Goal: Obtain resource: Download file/media

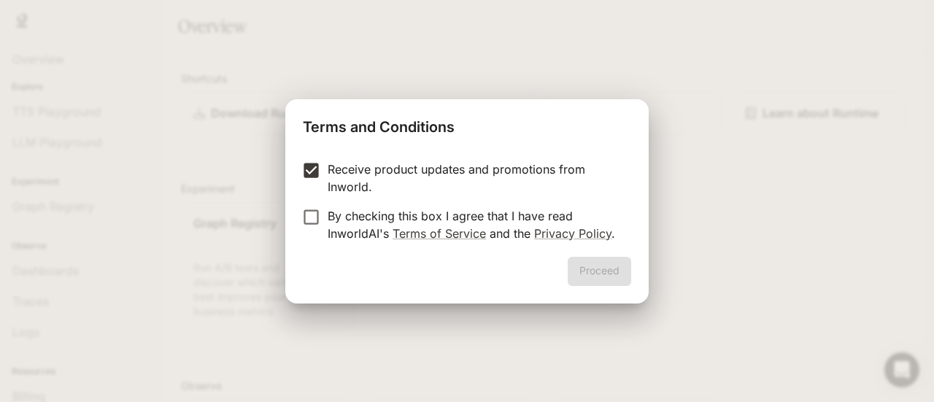
click at [314, 227] on label "By checking this box I agree that I have read InworldAI's Terms of Service and …" at bounding box center [457, 224] width 325 height 35
click at [605, 276] on button "Proceed" at bounding box center [598, 271] width 63 height 29
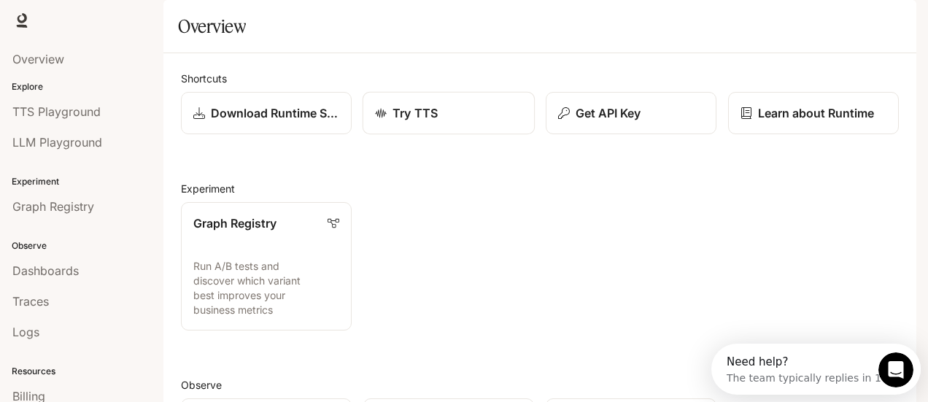
click at [454, 122] on div "Try TTS" at bounding box center [448, 113] width 147 height 18
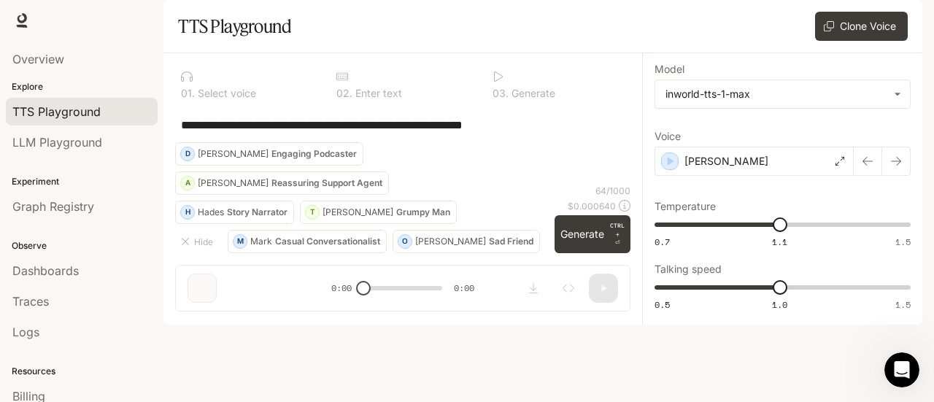
click at [840, 20] on span "Documentation" at bounding box center [834, 21] width 72 height 18
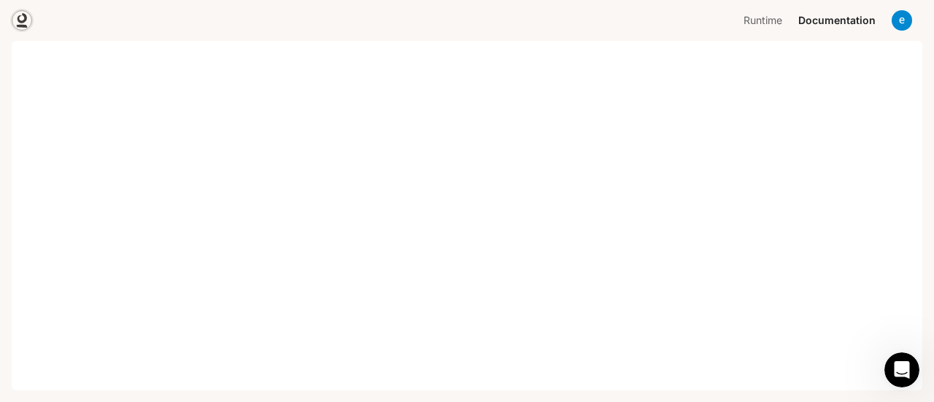
click at [19, 29] on link at bounding box center [22, 20] width 20 height 20
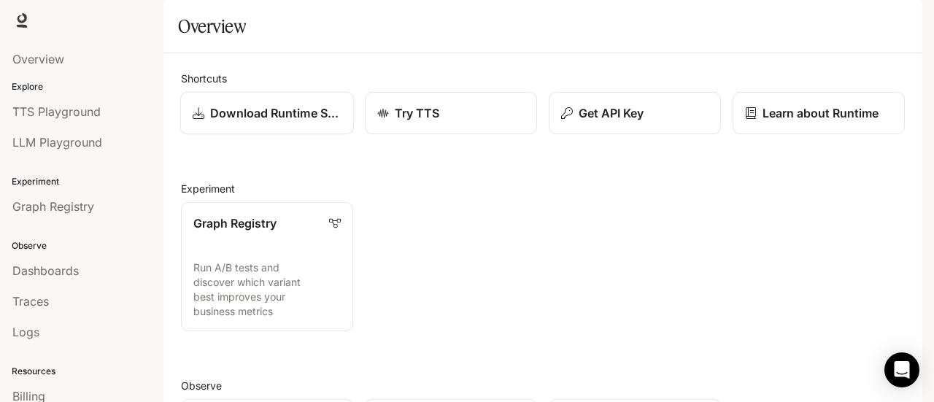
click at [302, 122] on p "Download Runtime SDK" at bounding box center [275, 113] width 131 height 18
